Goal: Find specific page/section: Find specific page/section

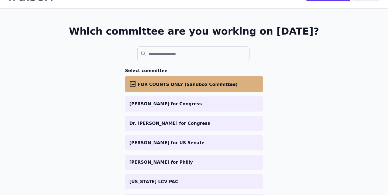
scroll to position [160, 0]
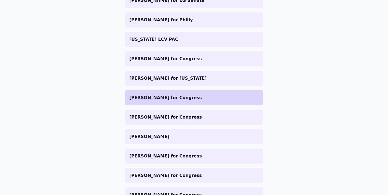
click at [169, 95] on p "[PERSON_NAME] for Congress" at bounding box center [193, 97] width 129 height 6
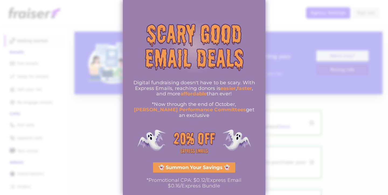
click at [298, 18] on div at bounding box center [194, 97] width 388 height 195
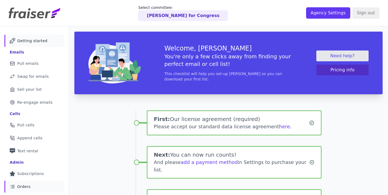
click at [27, 184] on span "Orders" at bounding box center [23, 186] width 13 height 5
